Goal: Register for event/course

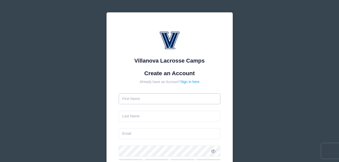
click at [144, 99] on input "text" at bounding box center [170, 98] width 102 height 11
type input "[PERSON_NAME]"
type input "[EMAIL_ADDRESS][DOMAIN_NAME]"
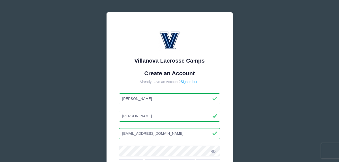
type input "[PERSON_NAME]"
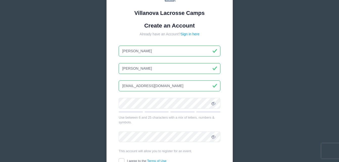
scroll to position [51, 0]
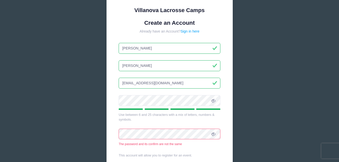
click at [211, 100] on span at bounding box center [213, 100] width 9 height 9
click at [267, 126] on div "Villanova Lacrosse Camps Create an Account Already have an Account? Sign in her…" at bounding box center [169, 90] width 339 height 282
click at [113, 133] on div "Villanova Lacrosse Camps Create an Account Already have an Account? Sign in her…" at bounding box center [170, 84] width 126 height 245
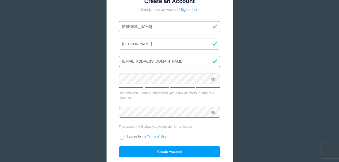
scroll to position [101, 0]
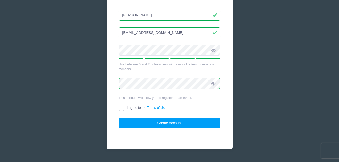
click at [119, 108] on input "I agree to the Terms of Use" at bounding box center [122, 108] width 6 height 6
checkbox input "true"
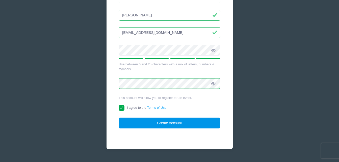
click at [162, 122] on button "Create Account" at bounding box center [170, 123] width 102 height 11
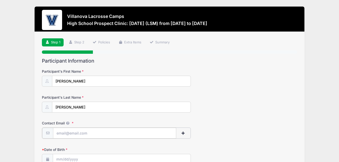
click at [66, 135] on input "Contact Email" at bounding box center [114, 133] width 123 height 11
type input "[EMAIL_ADDRESS][DOMAIN_NAME]"
type input "116 Crump Road"
type input "Exton"
select select "PA"
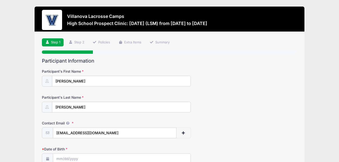
type input "19341"
type input "(484) 878-0689"
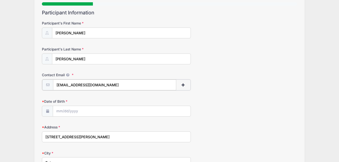
scroll to position [51, 0]
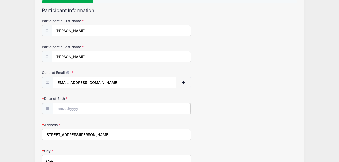
click at [67, 107] on input "Date of Birth" at bounding box center [121, 108] width 137 height 11
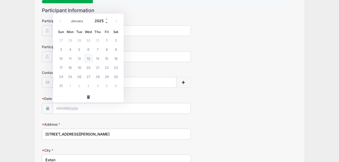
click at [106, 23] on span at bounding box center [107, 23] width 4 height 4
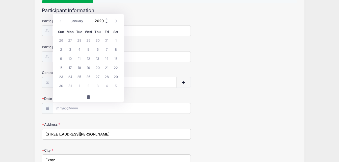
click at [106, 23] on span at bounding box center [107, 23] width 4 height 4
click at [105, 22] on span at bounding box center [107, 23] width 4 height 4
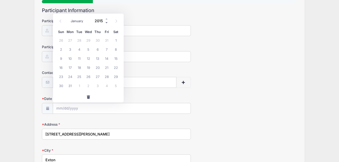
click at [105, 22] on span at bounding box center [107, 23] width 4 height 4
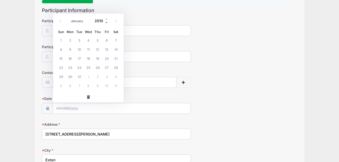
click at [105, 22] on span at bounding box center [107, 23] width 4 height 4
type input "2009"
click at [90, 78] on span "26" at bounding box center [88, 76] width 9 height 9
type input "08/26/2009"
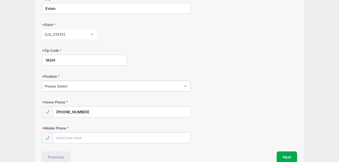
scroll to position [201, 0]
click at [57, 86] on select "Please Select Goalie Middie Defense Attack FOGO LSM" at bounding box center [116, 86] width 149 height 11
select select "LSM"
click at [42, 81] on select "Please Select Goalie Middie Defense Attack FOGO LSM" at bounding box center [116, 86] width 149 height 11
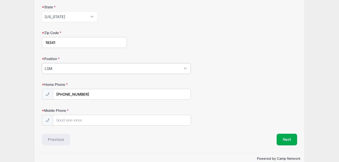
scroll to position [227, 0]
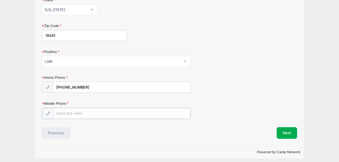
click at [65, 115] on input "Mobile Phone" at bounding box center [121, 113] width 137 height 11
click at [61, 114] on input "Mobile Phone" at bounding box center [121, 113] width 137 height 11
type input "(484) 878-0689"
click at [110, 130] on div "Previous" at bounding box center [104, 133] width 130 height 12
click at [286, 135] on button "Next" at bounding box center [287, 133] width 20 height 12
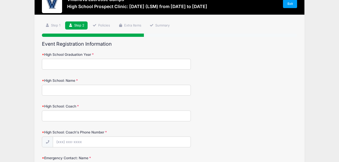
scroll to position [0, 0]
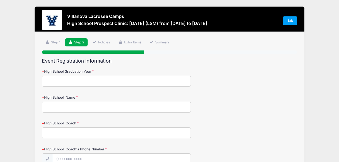
click at [106, 82] on input "High School Graduation Year" at bounding box center [116, 81] width 149 height 11
type input "2028"
click at [83, 109] on input "High School: Name" at bounding box center [116, 107] width 149 height 11
type input "d"
type input "Downingtown East"
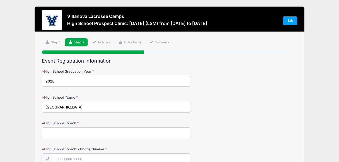
click at [58, 133] on input "High School: Coach" at bounding box center [116, 133] width 149 height 11
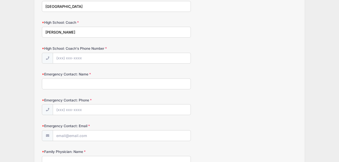
scroll to position [101, 0]
type input "Chris Layne"
click at [74, 58] on input "High School: Coach's Phone Number" at bounding box center [121, 58] width 137 height 11
type input "(484) 459-4633"
click at [81, 85] on input "Emergency Contact: Name" at bounding box center [116, 83] width 149 height 11
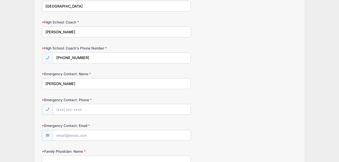
type input "Pat Colleluori"
click at [77, 109] on input "Emergency Contact: Phone" at bounding box center [121, 109] width 137 height 11
type input "(610) 952-8191"
click at [77, 135] on input "Emergency Contact: Email" at bounding box center [121, 135] width 137 height 11
type input "pat@headstrong.org"
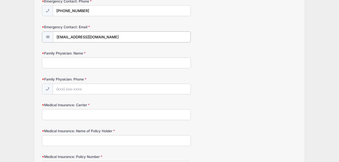
scroll to position [202, 0]
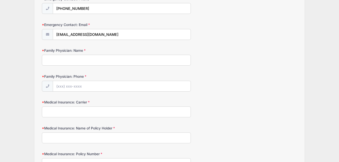
click at [56, 62] on input "Family Physician: Name" at bounding box center [116, 60] width 149 height 11
type input "Dr. Serkus"
click at [68, 113] on input "Medical Insurance: Carrier" at bounding box center [116, 112] width 149 height 11
type input "I"
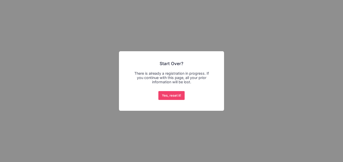
click at [184, 44] on div "× Start Over? There is already a registration in progress. If you continue with…" at bounding box center [171, 81] width 343 height 162
click at [173, 93] on button "Yes, reset it!" at bounding box center [171, 95] width 27 height 9
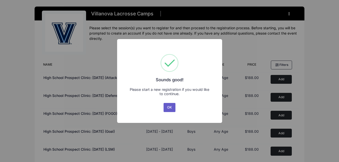
click at [170, 107] on button "OK" at bounding box center [170, 107] width 12 height 9
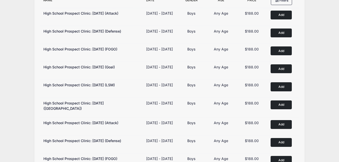
scroll to position [76, 0]
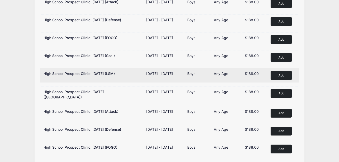
click at [285, 80] on button "Add to Cart" at bounding box center [281, 75] width 21 height 9
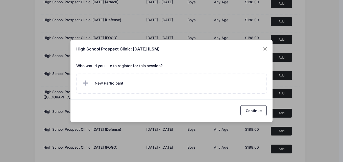
click at [115, 83] on span "New Participant" at bounding box center [109, 84] width 29 height 6
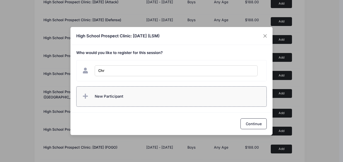
type input "Christopher Colleluori"
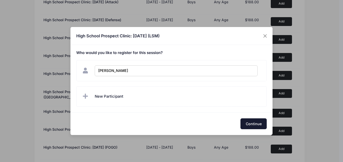
checkbox input "true"
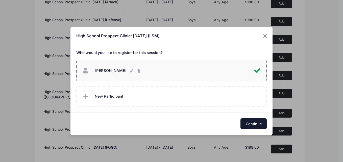
click at [251, 123] on button "Continue" at bounding box center [253, 123] width 26 height 11
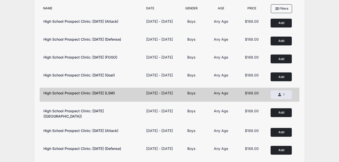
scroll to position [0, 0]
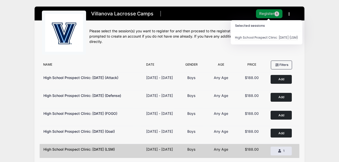
click at [269, 14] on button "Register 1" at bounding box center [269, 13] width 27 height 9
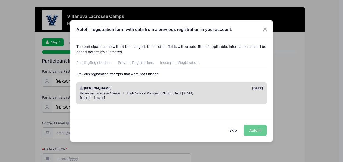
click at [124, 93] on icon at bounding box center [124, 93] width 4 height 3
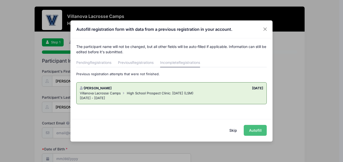
click at [251, 131] on button "Autofill" at bounding box center [255, 130] width 23 height 11
type input "[EMAIL_ADDRESS][DOMAIN_NAME]"
type input "08/26/2009"
type input "116 Crump Road"
type input "Exton"
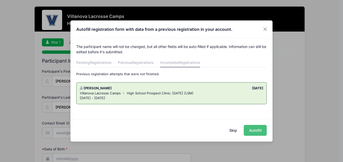
select select "PA"
type input "19341"
select select "LSM"
type input "4848780689"
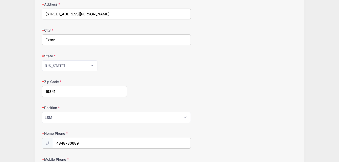
scroll to position [227, 0]
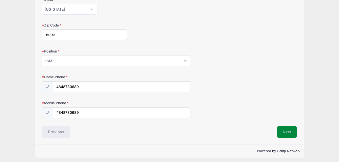
click at [279, 130] on button "Next" at bounding box center [287, 132] width 20 height 12
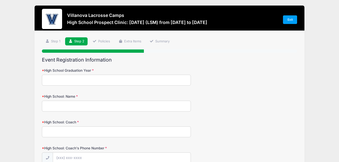
scroll to position [0, 0]
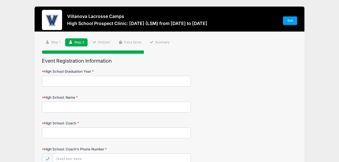
click at [77, 83] on input "High School Graduation Year" at bounding box center [116, 81] width 149 height 11
type input "2028"
click at [55, 109] on input "High School: Name" at bounding box center [116, 107] width 149 height 11
type input "Downingtown East High School"
click at [60, 135] on input "High School: Coach" at bounding box center [116, 133] width 149 height 11
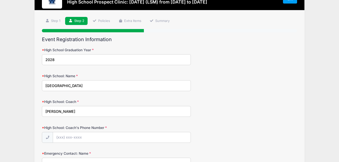
scroll to position [76, 0]
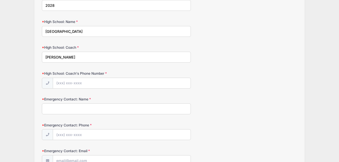
type input "Chris Layne"
click at [60, 108] on input "Emergency Contact: Name" at bounding box center [116, 109] width 149 height 11
type input "Pat Colleluori"
click at [73, 137] on input "Emergency Contact: Phone" at bounding box center [121, 135] width 137 height 11
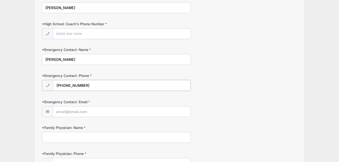
scroll to position [126, 0]
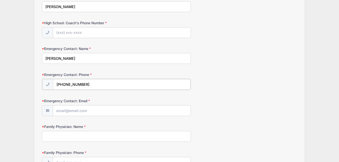
type input "(610) 952-8191"
click at [64, 112] on input "Emergency Contact: Email" at bounding box center [121, 110] width 137 height 11
type input "pat@headstrong.org"
type input "(484) 459-4633"
type input "Dr. Serkus"
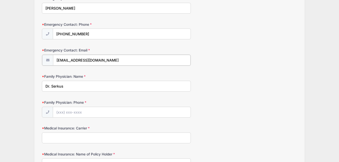
scroll to position [177, 0]
click at [64, 113] on input "Family Physician: Phone" at bounding box center [121, 111] width 137 height 11
paste input "(610) 363-7837"
type input "(610) 363-7837"
click at [56, 141] on input "Medical Insurance: Carrier" at bounding box center [116, 137] width 149 height 11
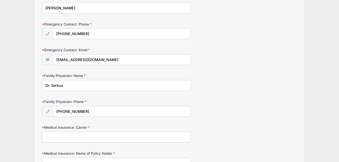
click at [56, 136] on input "Medical Insurance: Carrier" at bounding box center [116, 137] width 149 height 11
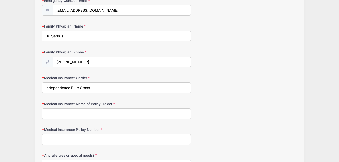
scroll to position [227, 0]
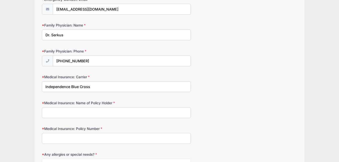
type input "Independence Blue Cross"
click at [50, 112] on input "Medical Insurance: Name of Policy Holder" at bounding box center [116, 112] width 149 height 11
type input "Andrea Colleluori"
click at [49, 135] on input "Medical Insurance: Policy Number" at bounding box center [116, 138] width 149 height 11
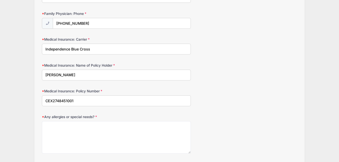
scroll to position [328, 0]
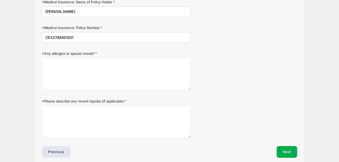
type input "CEX2748451001"
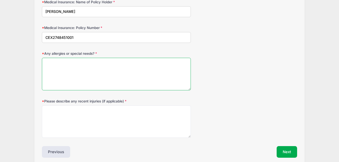
click at [62, 62] on textarea "Any allergies or special needs?" at bounding box center [116, 74] width 149 height 33
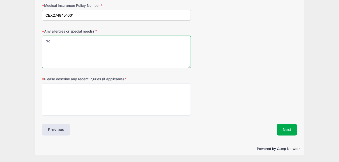
scroll to position [356, 0]
type textarea "No"
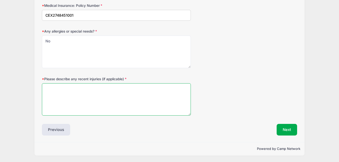
click at [51, 91] on textarea "Please describe any recent injuries (if applicable)" at bounding box center [116, 99] width 149 height 33
type textarea "None"
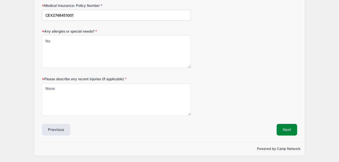
click at [289, 129] on button "Next" at bounding box center [287, 130] width 20 height 12
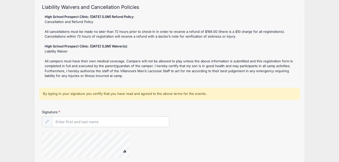
scroll to position [98, 0]
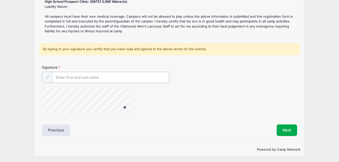
click at [86, 77] on input "Signature" at bounding box center [110, 77] width 117 height 11
type input "Pasquale Colleluori Jr."
click at [284, 126] on button "Next" at bounding box center [287, 130] width 20 height 12
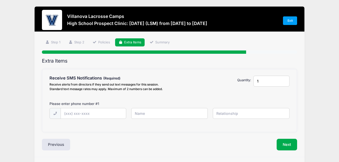
scroll to position [15, 0]
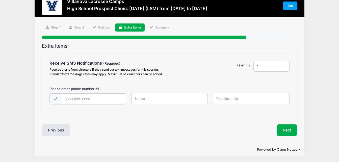
click at [0, 0] on input "text" at bounding box center [0, 0] width 0 height 0
type input "(484) 878-0689"
click at [0, 0] on input "text" at bounding box center [0, 0] width 0 height 0
type input "Christopher Colleluori"
click at [0, 0] on input "text" at bounding box center [0, 0] width 0 height 0
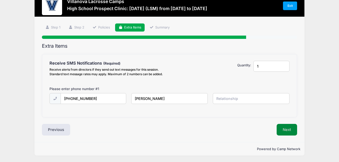
click at [284, 128] on button "Next" at bounding box center [287, 130] width 20 height 12
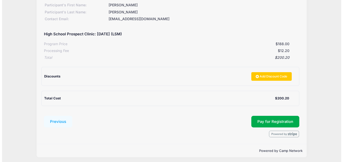
scroll to position [77, 0]
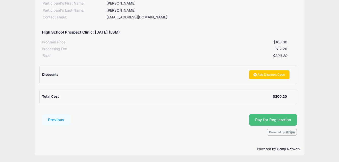
click at [278, 119] on span "Pay for Registration" at bounding box center [273, 120] width 36 height 5
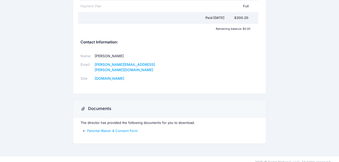
scroll to position [117, 0]
